Goal: Use online tool/utility: Utilize a website feature to perform a specific function

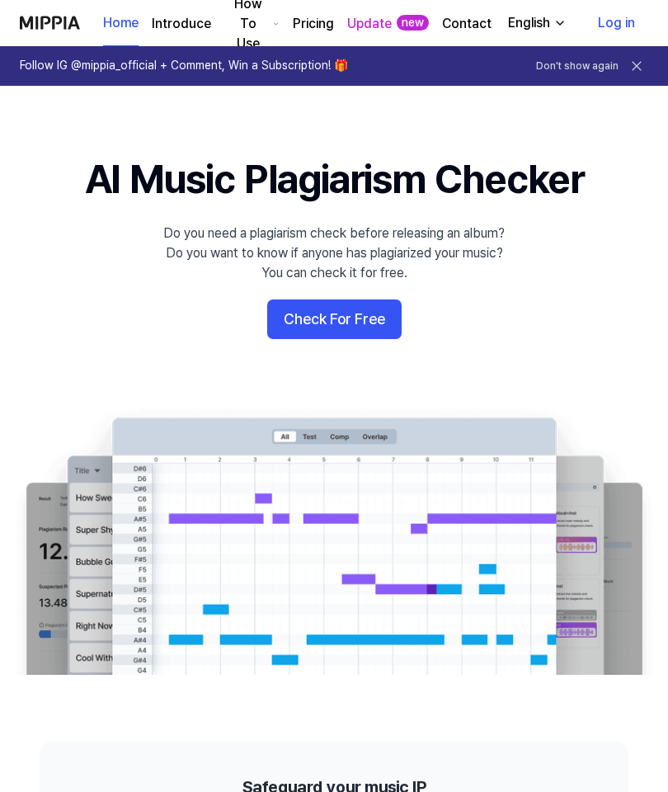
click at [345, 321] on button "Check For Free" at bounding box center [334, 319] width 134 height 40
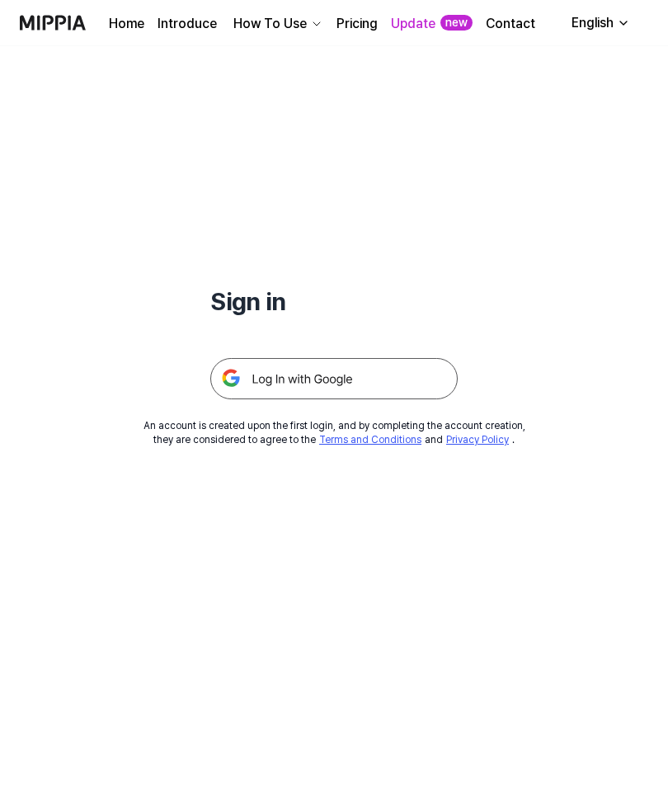
click at [368, 380] on img at bounding box center [333, 378] width 247 height 41
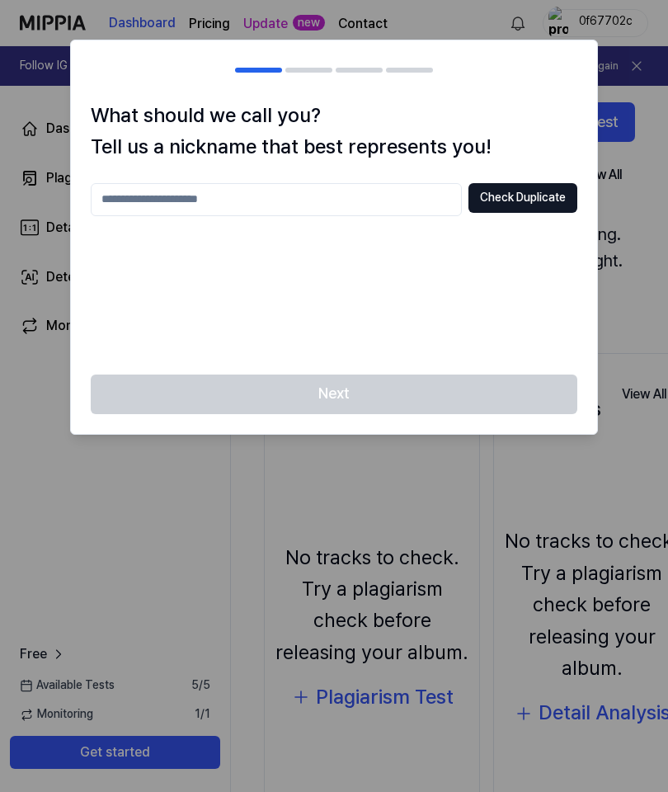
click at [346, 195] on input "text" at bounding box center [276, 199] width 371 height 33
type input "******"
click at [546, 195] on button "Check Duplicate" at bounding box center [522, 198] width 109 height 30
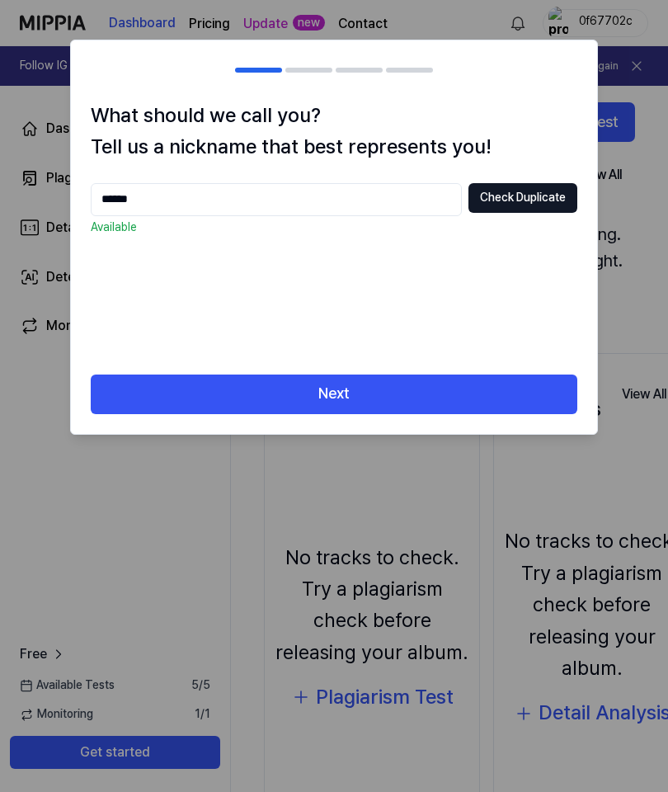
click at [389, 390] on button "Next" at bounding box center [334, 394] width 487 height 40
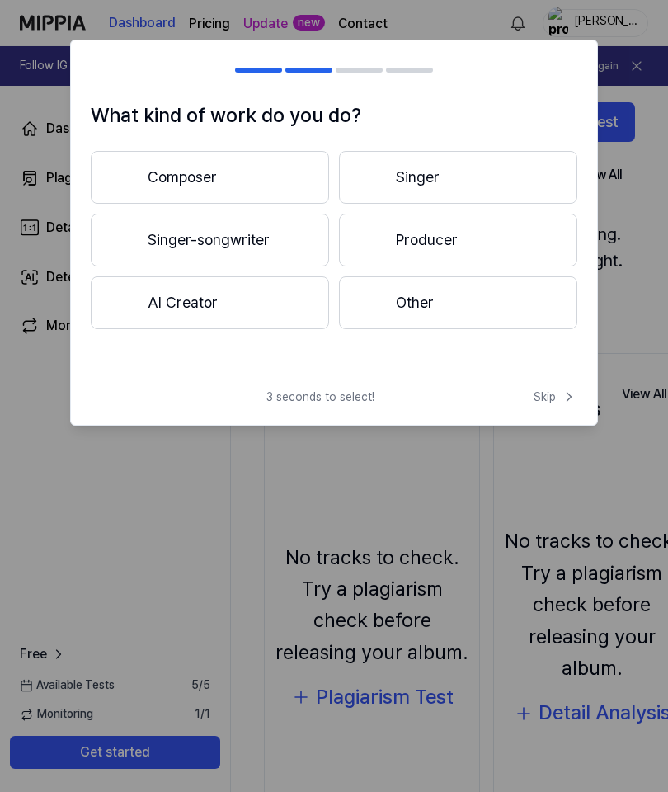
click at [225, 243] on button "Singer-songwriter" at bounding box center [210, 240] width 238 height 53
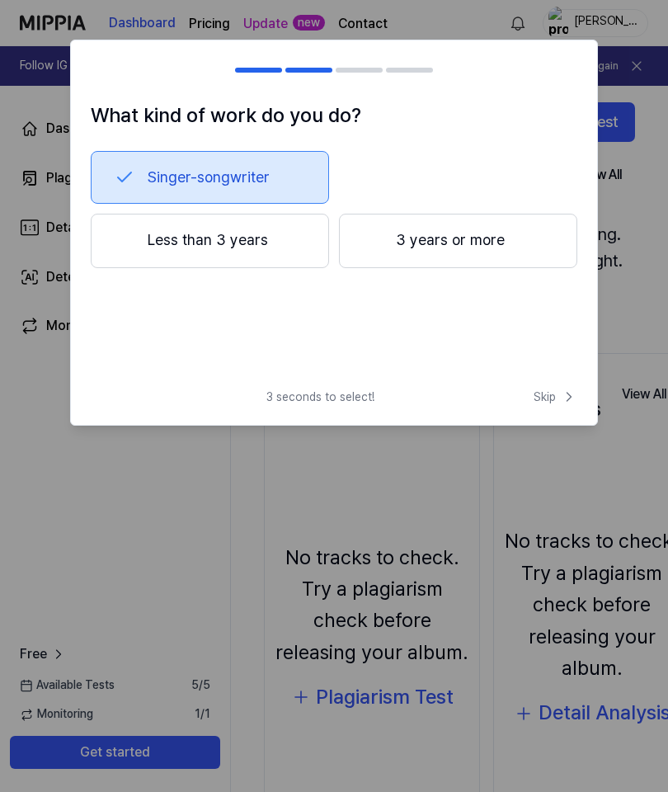
click at [474, 246] on button "3 years or more" at bounding box center [458, 241] width 238 height 54
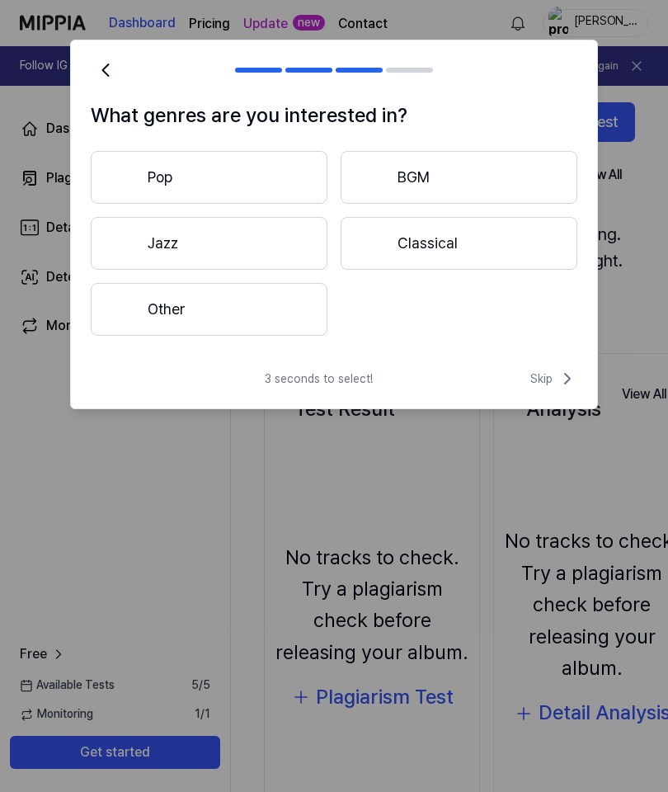
click at [190, 172] on button "Pop" at bounding box center [209, 177] width 237 height 53
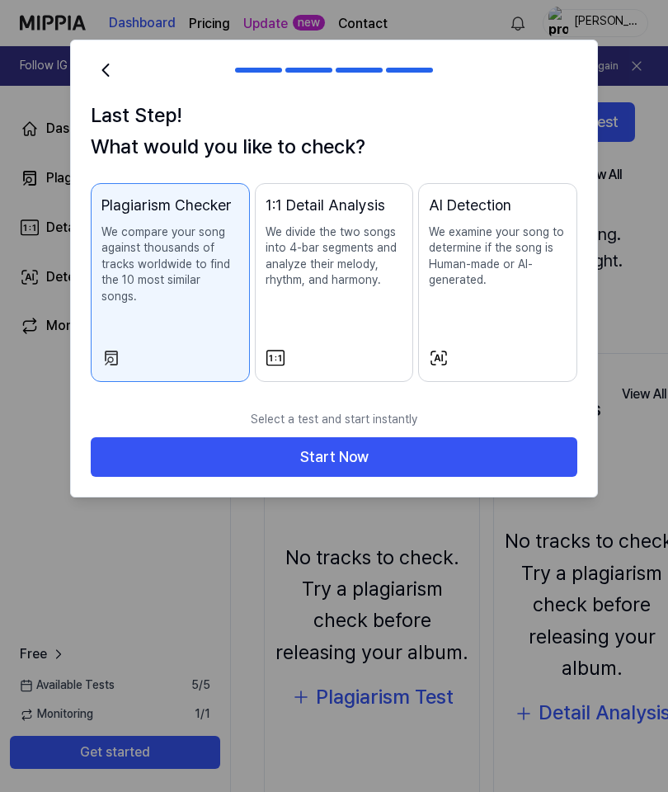
click at [374, 437] on button "Start Now" at bounding box center [334, 457] width 487 height 40
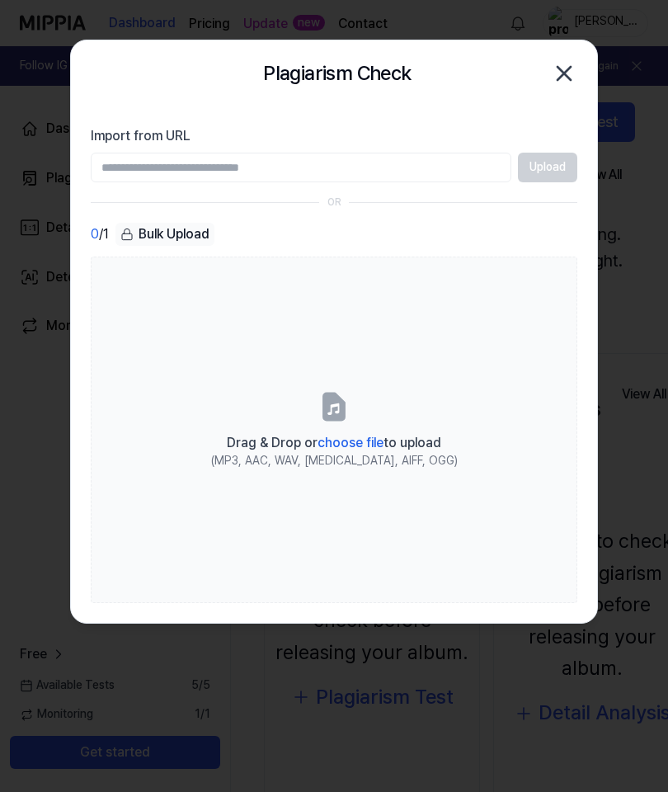
click at [567, 75] on icon "button" at bounding box center [564, 73] width 13 height 13
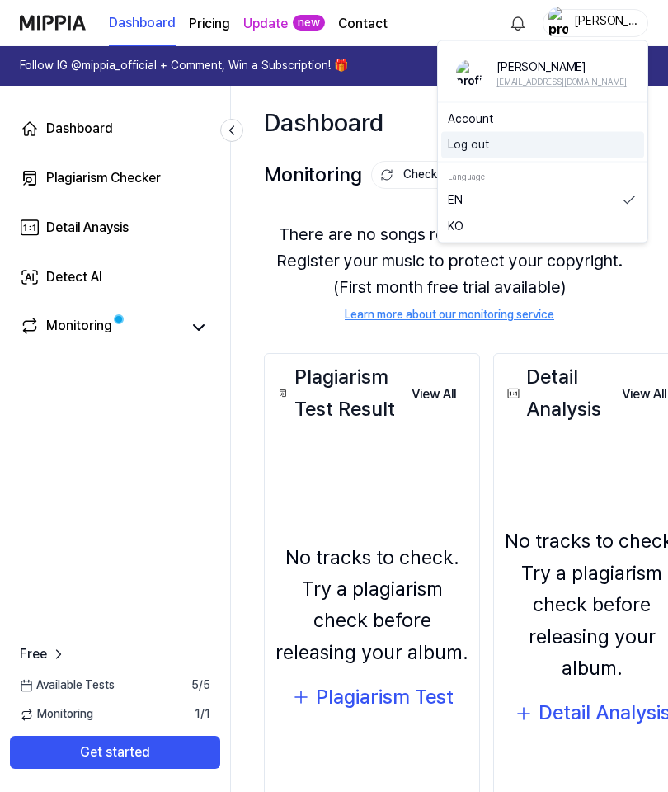
click at [483, 141] on button "Log out" at bounding box center [543, 145] width 190 height 16
